Goal: Task Accomplishment & Management: Complete application form

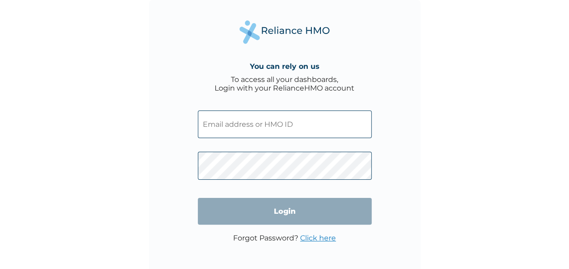
click at [240, 115] on input "text" at bounding box center [285, 124] width 174 height 28
paste input "SLB/11094/A"
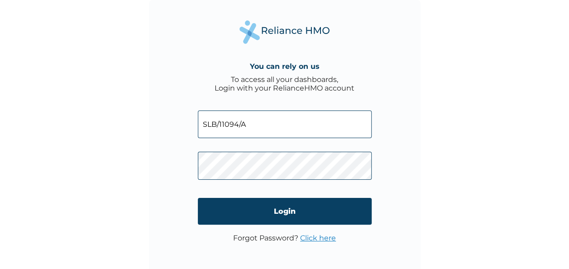
type input "SLB/11094/A"
click at [278, 210] on input "Login" at bounding box center [285, 211] width 174 height 27
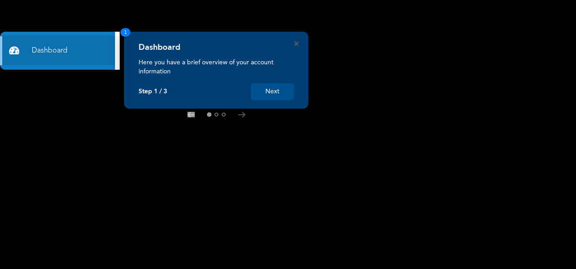
click at [277, 87] on button "Next" at bounding box center [272, 91] width 43 height 17
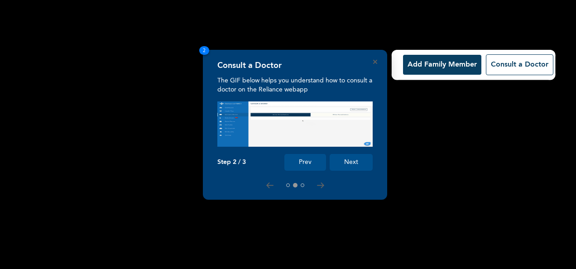
click at [441, 71] on button "Add Family Member" at bounding box center [442, 65] width 78 height 20
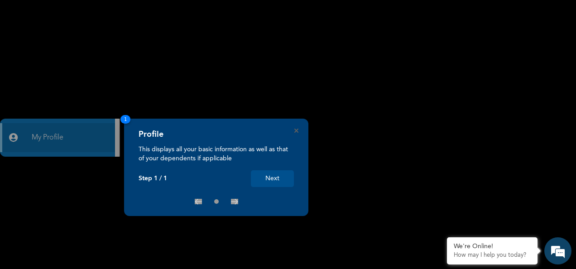
click at [273, 178] on button "Next" at bounding box center [272, 178] width 43 height 17
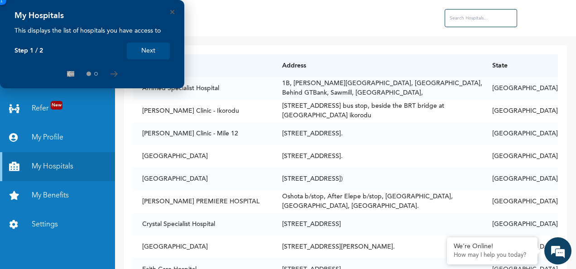
click at [0, 0] on rect at bounding box center [0, 0] width 0 height 0
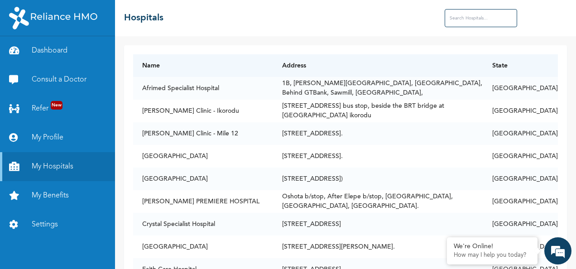
click at [60, 224] on link "Settings" at bounding box center [57, 224] width 115 height 29
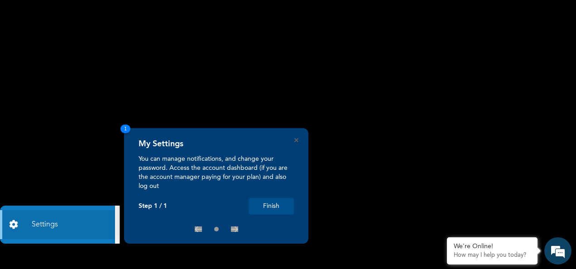
click at [272, 207] on button "Finish" at bounding box center [270, 206] width 45 height 17
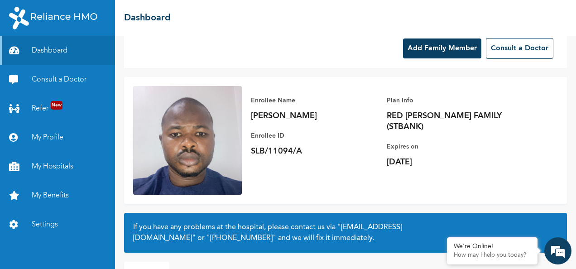
scroll to position [81, 0]
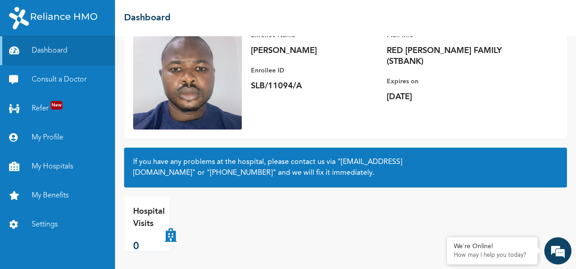
click at [53, 224] on link "Settings" at bounding box center [57, 224] width 115 height 29
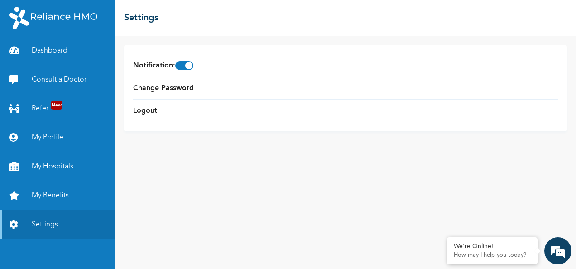
click at [181, 91] on link "Change Password" at bounding box center [163, 88] width 61 height 11
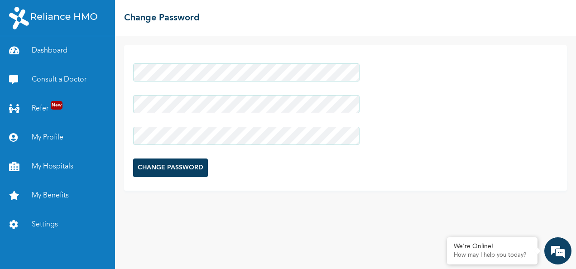
click at [177, 172] on input "CHANGE PASSWORD" at bounding box center [170, 167] width 75 height 19
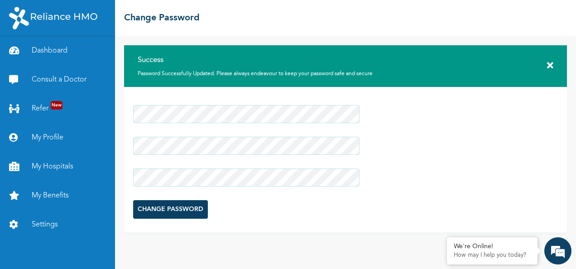
click at [52, 54] on link "Dashboard" at bounding box center [57, 50] width 115 height 29
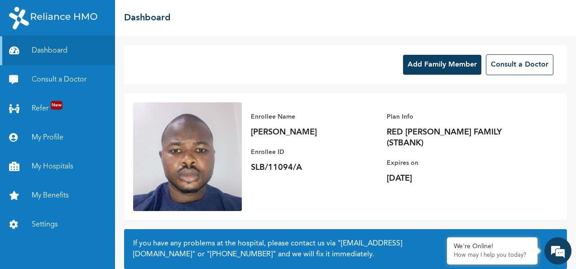
click at [447, 66] on button "Add Family Member" at bounding box center [442, 65] width 78 height 20
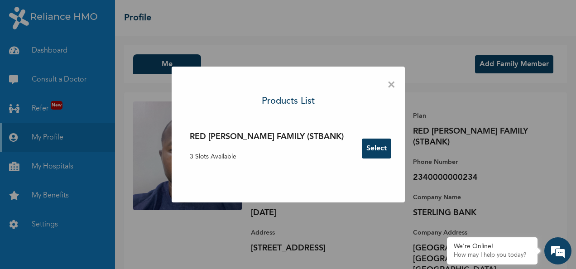
click at [362, 156] on button "Select" at bounding box center [376, 148] width 29 height 20
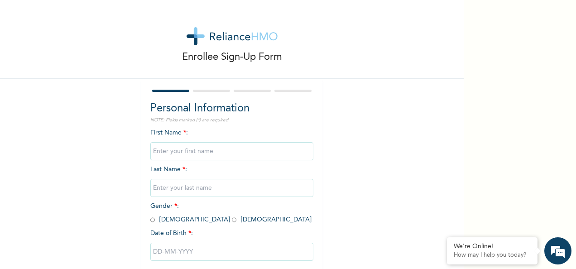
click at [207, 156] on input "text" at bounding box center [231, 151] width 163 height 18
type input "Mariam"
type input "Adebiyi"
click at [232, 219] on input "radio" at bounding box center [234, 219] width 5 height 9
radio input "true"
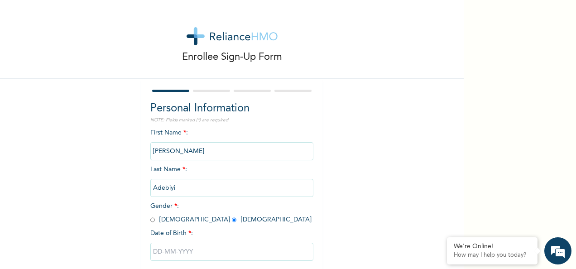
click at [162, 254] on input "text" at bounding box center [231, 252] width 163 height 18
select select "8"
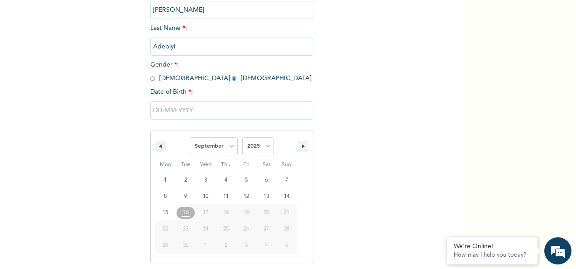
scroll to position [143, 0]
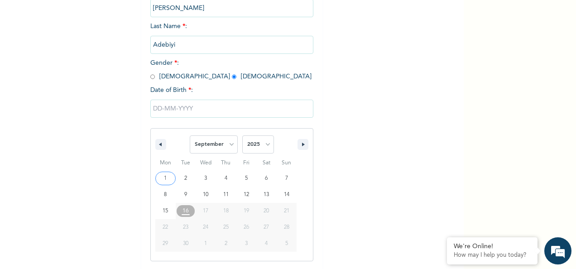
click at [258, 146] on select "2025 2024 2023 2022 2021 2020 2019 2018 2017 2016 2015 2014 2013 2012 2011 2010…" at bounding box center [258, 144] width 32 height 18
select select "1997"
click at [242, 136] on select "2025 2024 2023 2022 2021 2020 2019 2018 2017 2016 2015 2014 2013 2012 2011 2010…" at bounding box center [258, 144] width 32 height 18
click at [217, 149] on select "January February March April May June July August September October November De…" at bounding box center [214, 144] width 48 height 18
select select "3"
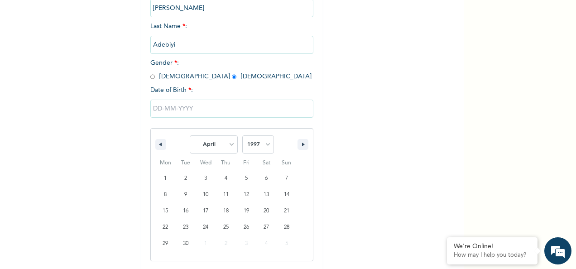
click at [190, 136] on select "January February March April May June July August September October November De…" at bounding box center [214, 144] width 48 height 18
type input "04/19/1997"
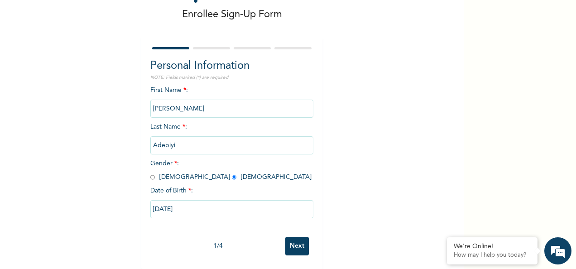
scroll to position [51, 0]
click at [288, 241] on input "Next" at bounding box center [297, 246] width 24 height 19
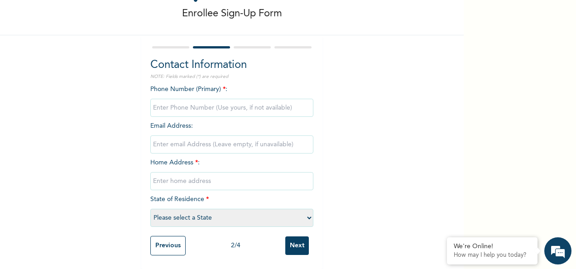
click at [235, 99] on input "phone" at bounding box center [231, 108] width 163 height 18
type input "08125902314"
click at [159, 135] on input "email" at bounding box center [231, 144] width 163 height 18
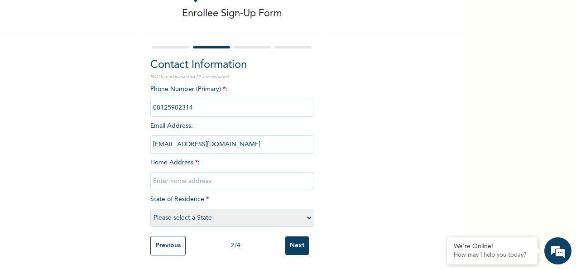
type input "Adebiyiibrahim36@gmail.com"
type input "3,Baba Dada Street Laspotech First Gate"
click at [160, 211] on select "Please select a State Abia Abuja (FCT) Adamawa Akwa Ibom Anambra Bauchi Bayelsa…" at bounding box center [231, 218] width 163 height 18
select select "25"
click at [150, 209] on select "Please select a State Abia Abuja (FCT) Adamawa Akwa Ibom Anambra Bauchi Bayelsa…" at bounding box center [231, 218] width 163 height 18
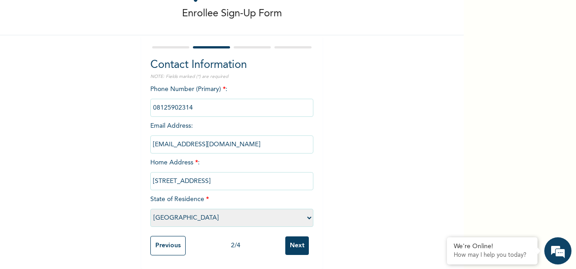
click at [288, 244] on input "Next" at bounding box center [297, 245] width 24 height 19
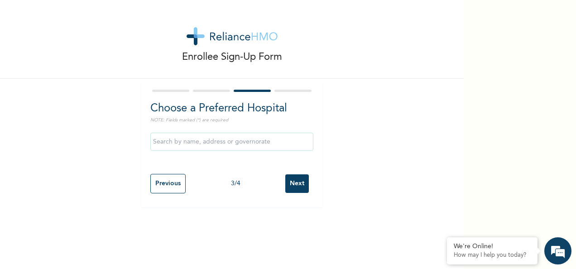
scroll to position [0, 0]
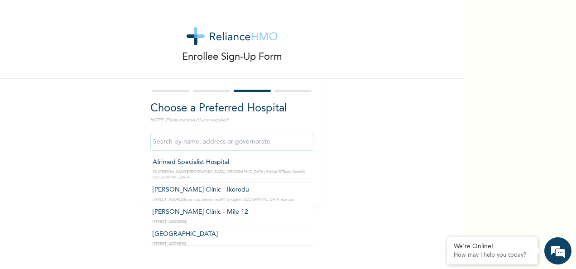
click at [187, 138] on input "text" at bounding box center [231, 142] width 163 height 18
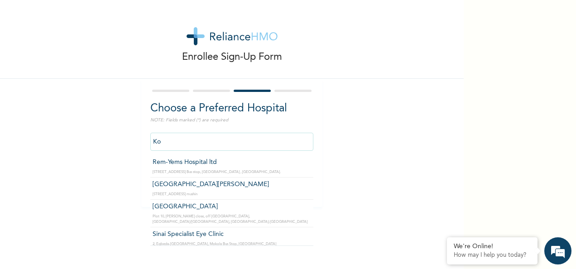
type input "K"
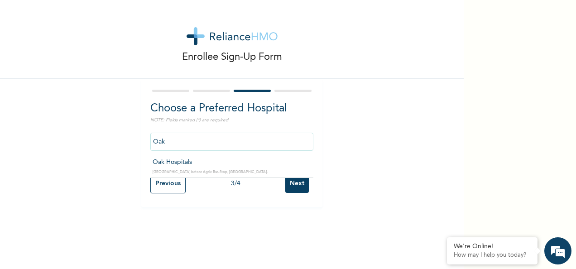
type input "Oak Hospitals"
click at [289, 188] on input "Next" at bounding box center [297, 183] width 24 height 19
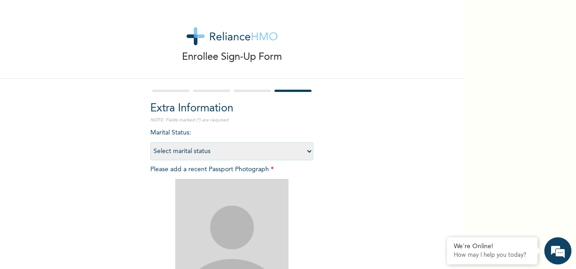
click at [205, 150] on select "Select marital status Single Married Divorced Widow/Widower" at bounding box center [231, 151] width 163 height 18
select select "2"
click at [150, 142] on select "Select marital status Single Married Divorced Widow/Widower" at bounding box center [231, 151] width 163 height 18
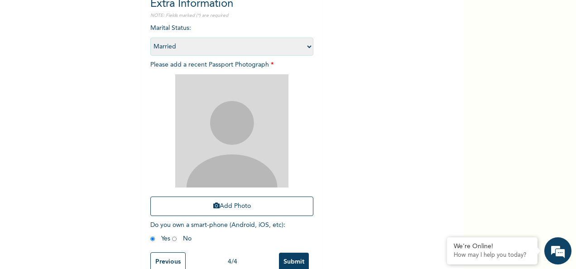
scroll to position [105, 0]
click at [261, 100] on img at bounding box center [231, 129] width 113 height 113
click at [222, 200] on button "Add Photo" at bounding box center [231, 205] width 163 height 19
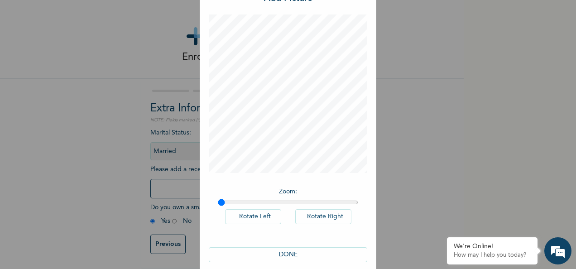
scroll to position [37, 0]
type input "1"
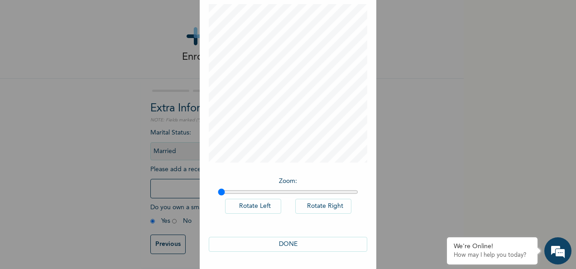
click at [278, 247] on button "DONE" at bounding box center [288, 244] width 158 height 15
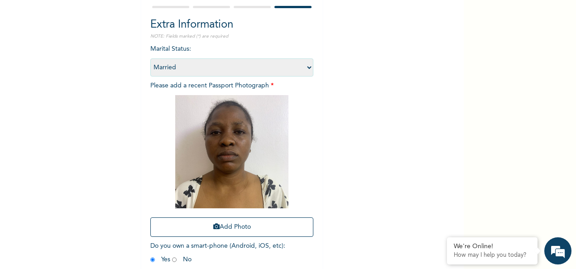
scroll to position [129, 0]
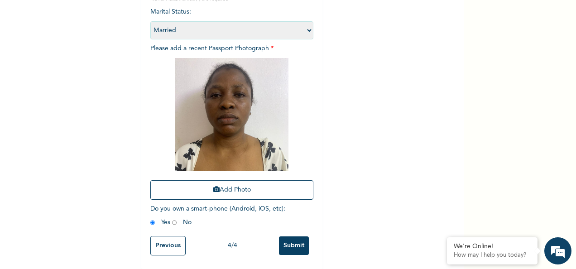
click at [293, 237] on input "Submit" at bounding box center [294, 245] width 30 height 19
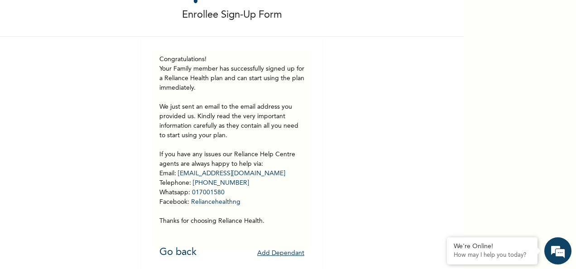
scroll to position [50, 0]
click at [176, 247] on link "Go back" at bounding box center [177, 252] width 37 height 10
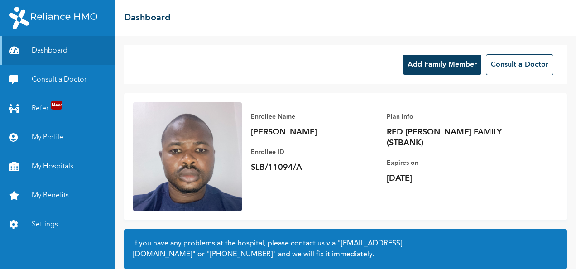
click at [56, 224] on link "Settings" at bounding box center [57, 224] width 115 height 29
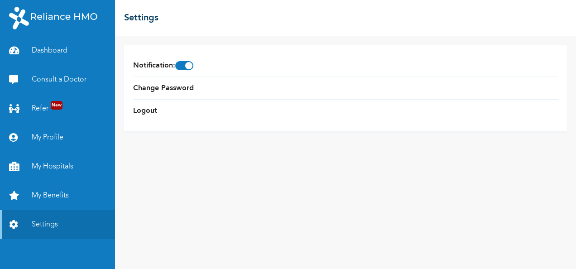
click at [151, 108] on link "Logout" at bounding box center [145, 110] width 24 height 11
